Goal: Task Accomplishment & Management: Manage account settings

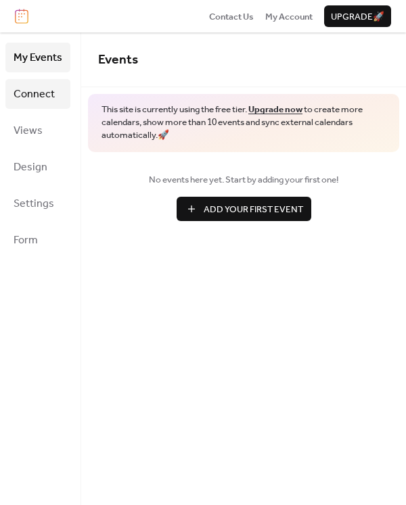
click at [49, 93] on span "Connect" at bounding box center [34, 95] width 41 height 22
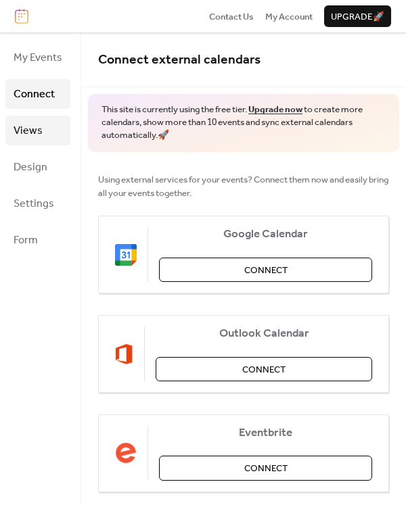
click at [37, 138] on span "Views" at bounding box center [28, 131] width 29 height 22
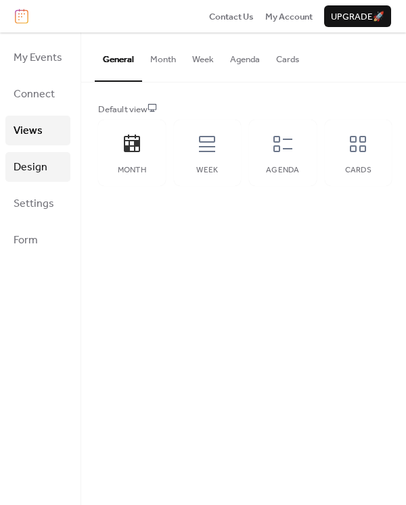
click at [37, 162] on span "Design" at bounding box center [31, 168] width 34 height 22
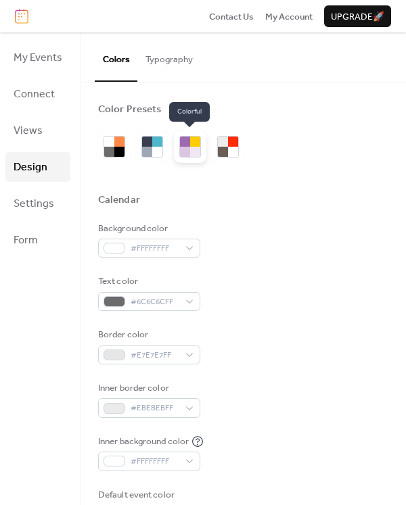
click at [190, 145] on div at bounding box center [195, 142] width 10 height 10
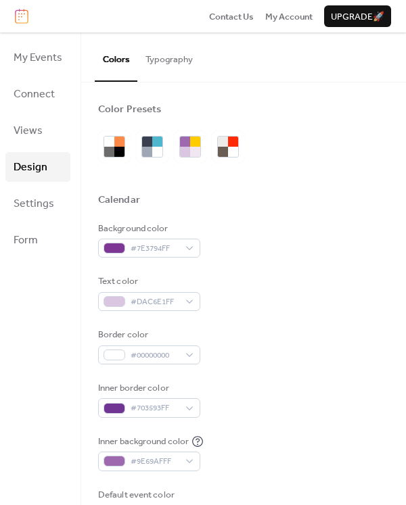
scroll to position [203, 0]
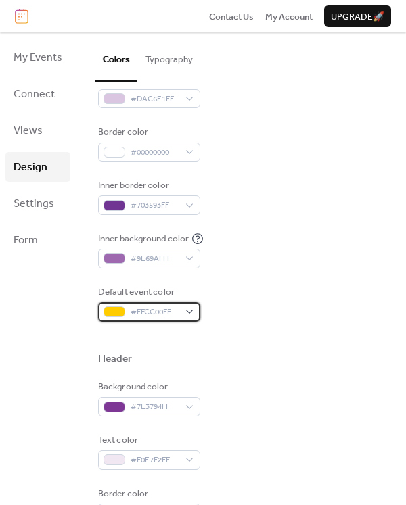
click at [176, 318] on span "#FFCC00FF" at bounding box center [155, 313] width 48 height 14
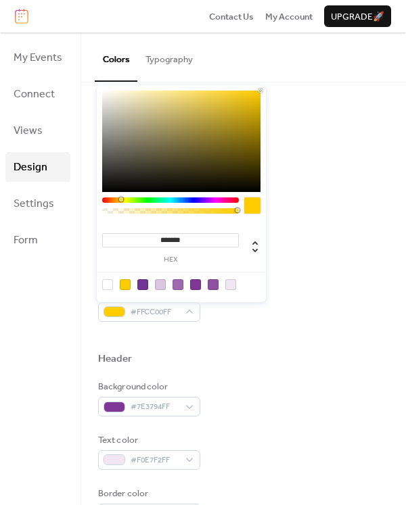
type input "*******"
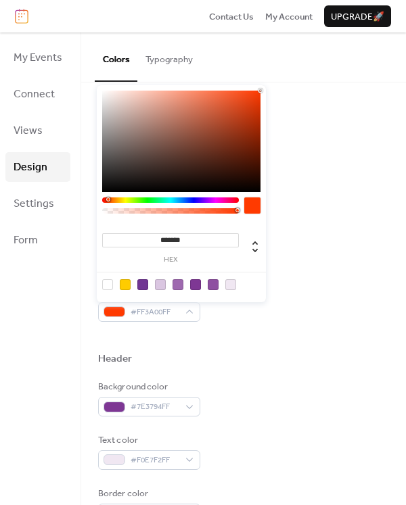
click at [108, 200] on div at bounding box center [170, 200] width 137 height 5
click at [342, 355] on div "Header" at bounding box center [243, 361] width 291 height 17
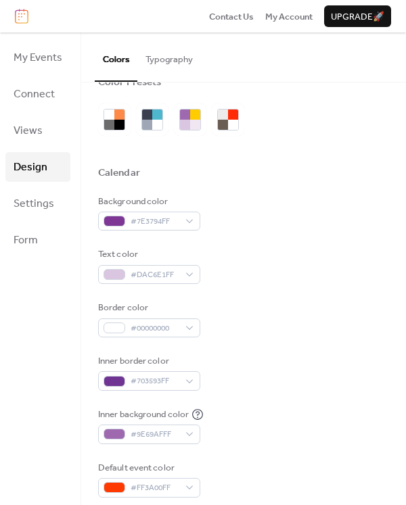
scroll to position [5, 0]
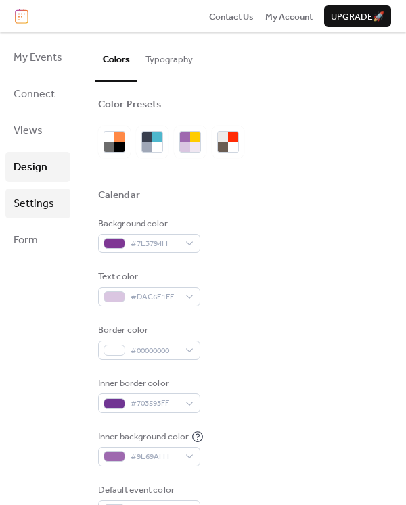
click at [49, 206] on span "Settings" at bounding box center [34, 205] width 41 height 22
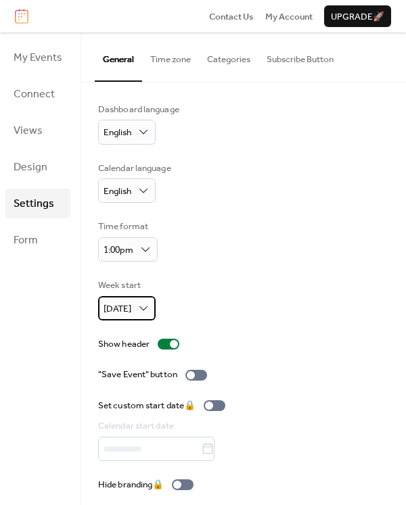
click at [118, 305] on span "[DATE]" at bounding box center [118, 309] width 28 height 18
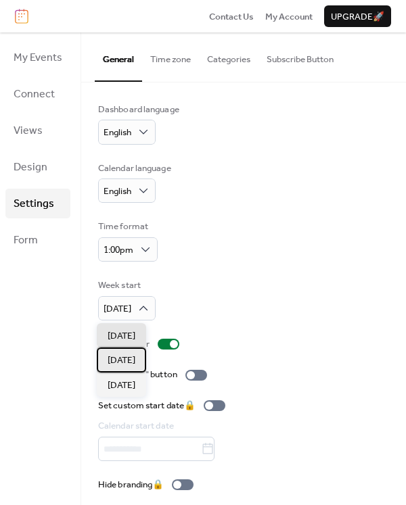
click at [127, 357] on span "[DATE]" at bounding box center [122, 361] width 28 height 14
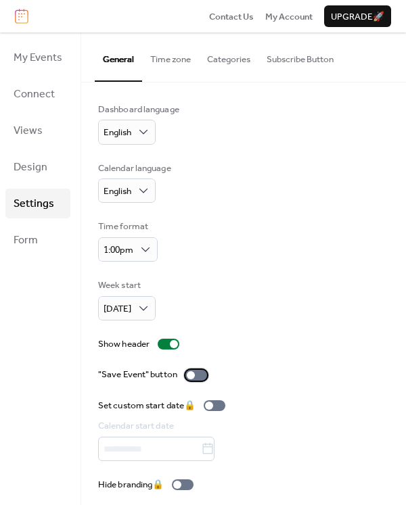
click at [196, 379] on div at bounding box center [196, 375] width 22 height 11
click at [232, 73] on button "Categories" at bounding box center [229, 55] width 60 height 47
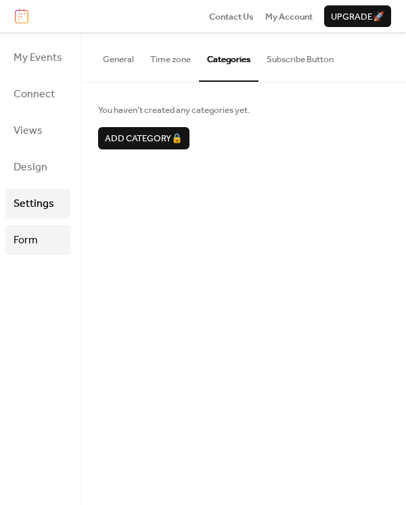
click at [45, 240] on link "Form" at bounding box center [37, 240] width 65 height 30
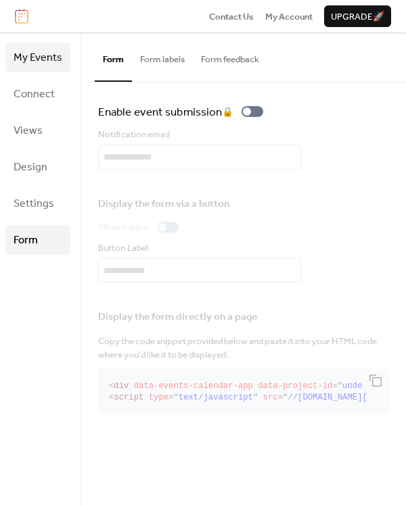
click at [54, 70] on link "My Events" at bounding box center [37, 58] width 65 height 30
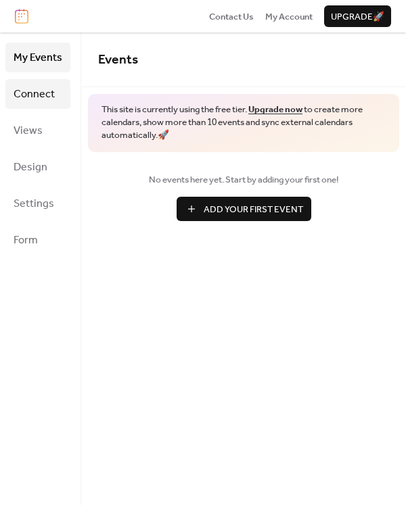
click at [43, 93] on span "Connect" at bounding box center [34, 95] width 41 height 22
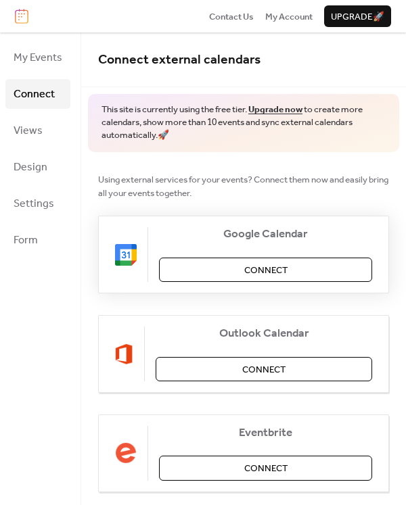
click at [222, 264] on button "Connect" at bounding box center [265, 270] width 213 height 24
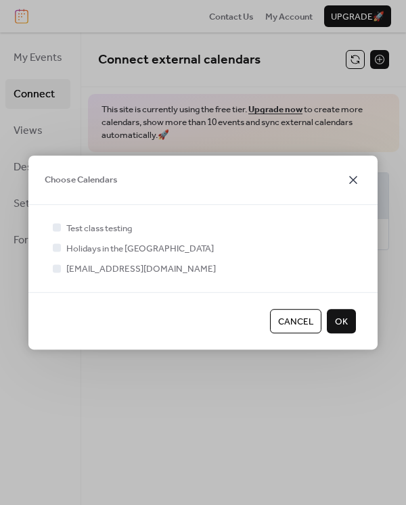
click at [351, 181] on icon at bounding box center [353, 180] width 16 height 16
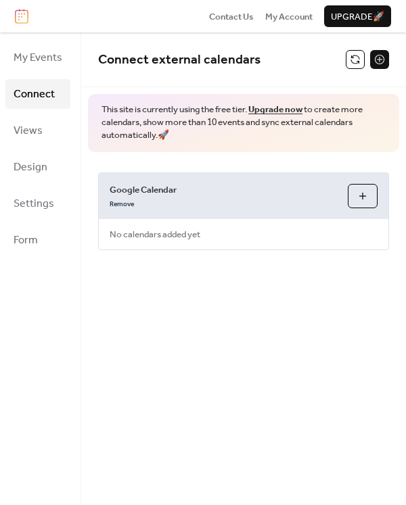
click at [367, 196] on button "Choose Calendars" at bounding box center [363, 196] width 30 height 24
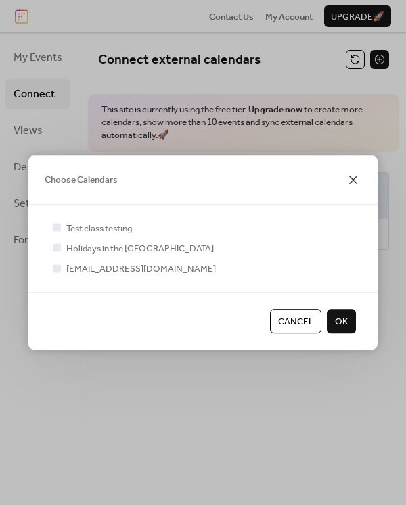
click at [353, 186] on icon at bounding box center [353, 180] width 16 height 16
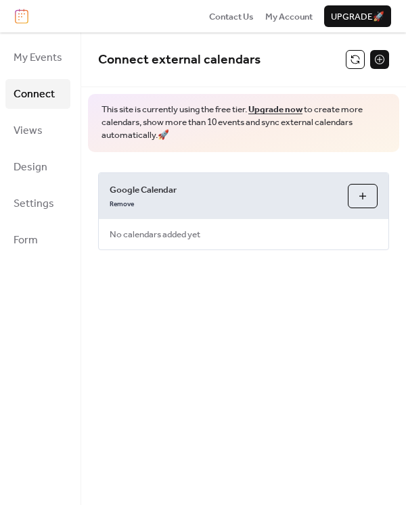
click at [290, 279] on div "Connect external calendars This site is currently using the free tier. Upgrade …" at bounding box center [243, 161] width 325 height 258
